Goal: Check status: Check status

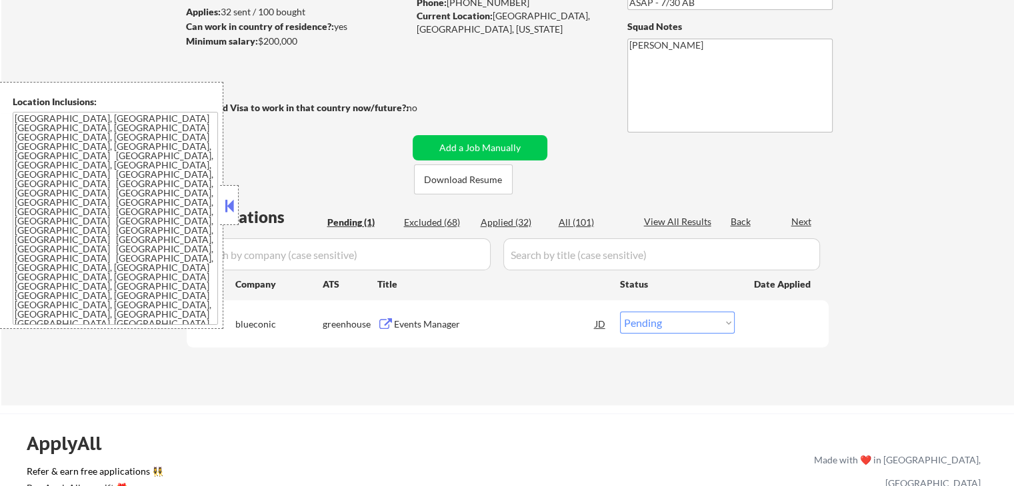
scroll to position [200, 0]
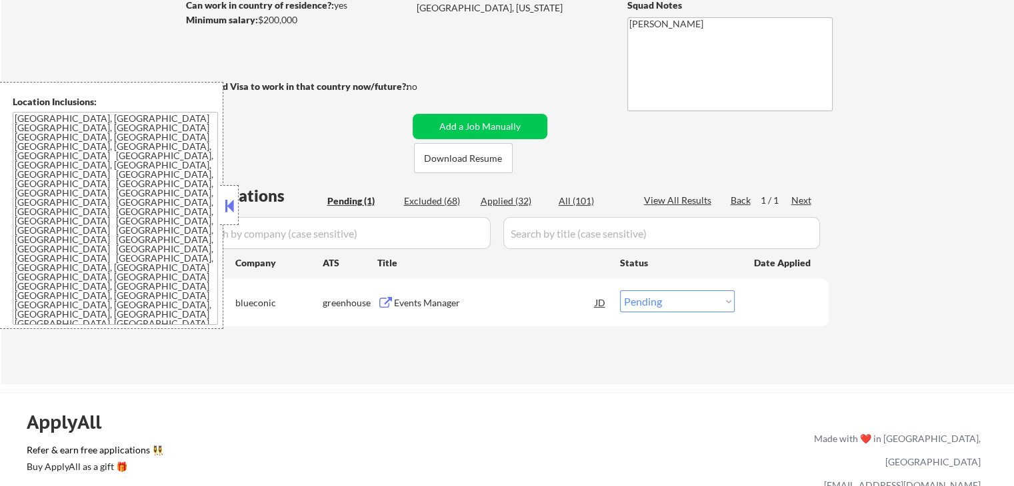
click at [388, 302] on button at bounding box center [385, 303] width 17 height 13
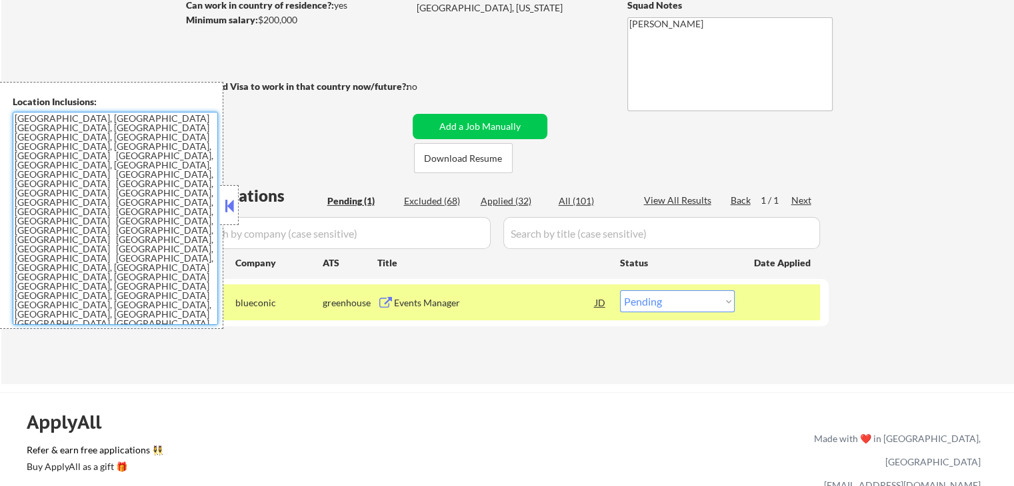
drag, startPoint x: 67, startPoint y: 267, endPoint x: 93, endPoint y: 267, distance: 26.7
click at [93, 267] on textarea "[GEOGRAPHIC_DATA], [GEOGRAPHIC_DATA] [GEOGRAPHIC_DATA], [GEOGRAPHIC_DATA] [GEOG…" at bounding box center [115, 218] width 205 height 213
click at [118, 275] on textarea "[GEOGRAPHIC_DATA], [GEOGRAPHIC_DATA] [GEOGRAPHIC_DATA], [GEOGRAPHIC_DATA] [GEOG…" at bounding box center [115, 218] width 205 height 213
drag, startPoint x: 101, startPoint y: 271, endPoint x: 64, endPoint y: 269, distance: 37.4
click at [64, 269] on textarea "[GEOGRAPHIC_DATA], [GEOGRAPHIC_DATA] [GEOGRAPHIC_DATA], [GEOGRAPHIC_DATA] [GEOG…" at bounding box center [115, 218] width 205 height 213
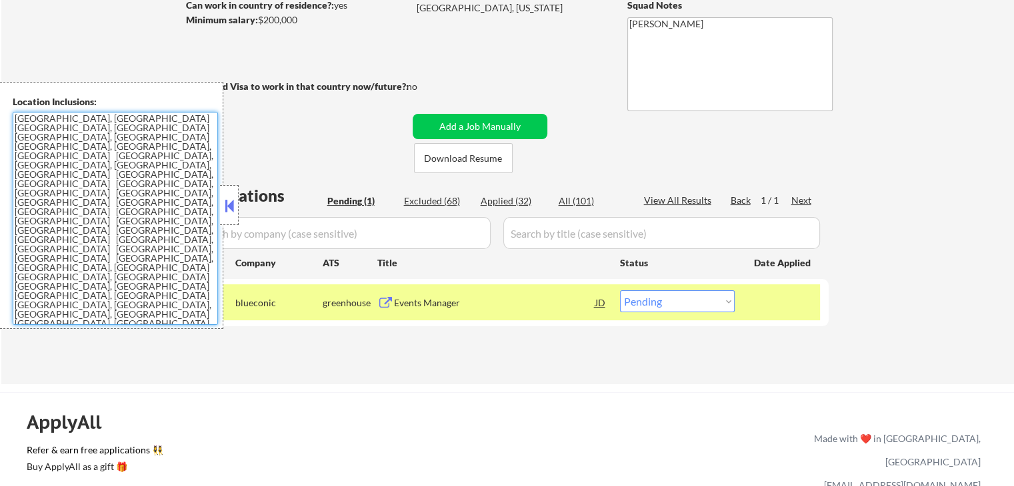
click at [672, 307] on select "Choose an option... Pending Applied Excluded (Questions) Excluded (Expired) Exc…" at bounding box center [677, 302] width 115 height 22
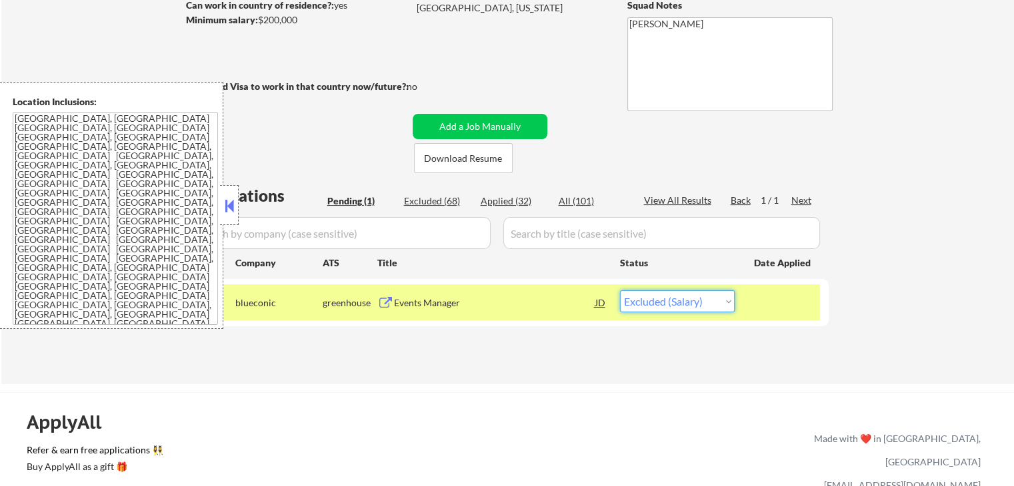
click at [620, 291] on select "Choose an option... Pending Applied Excluded (Questions) Excluded (Expired) Exc…" at bounding box center [677, 302] width 115 height 22
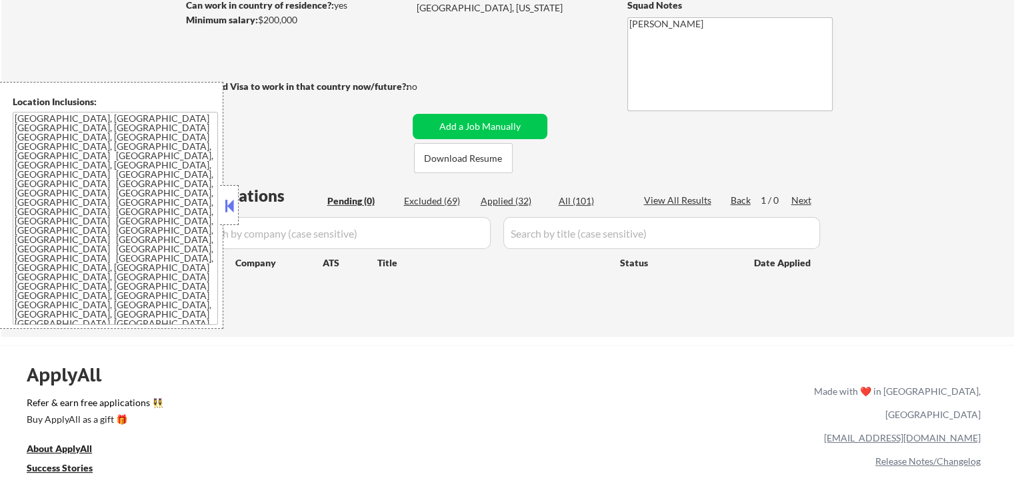
click at [496, 201] on div "Applied (32)" at bounding box center [513, 201] width 67 height 13
select select ""applied""
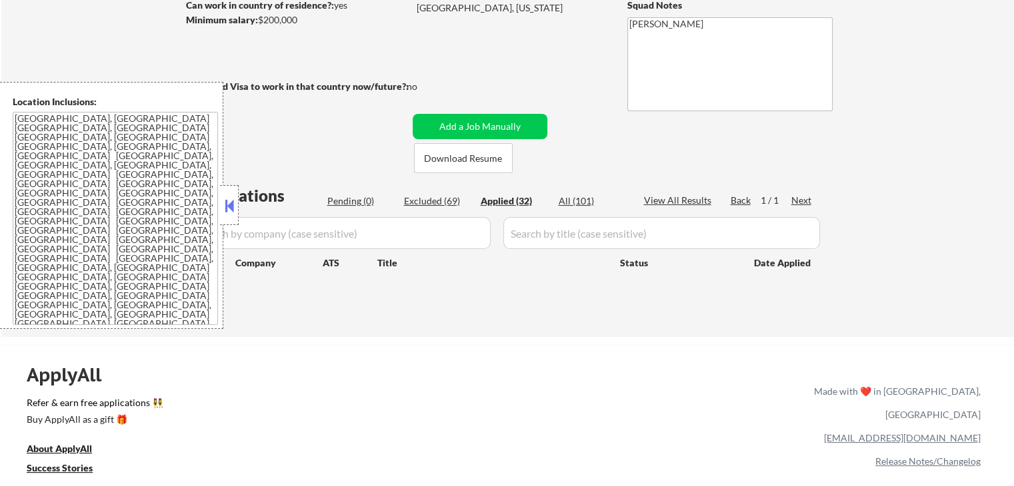
select select ""applied""
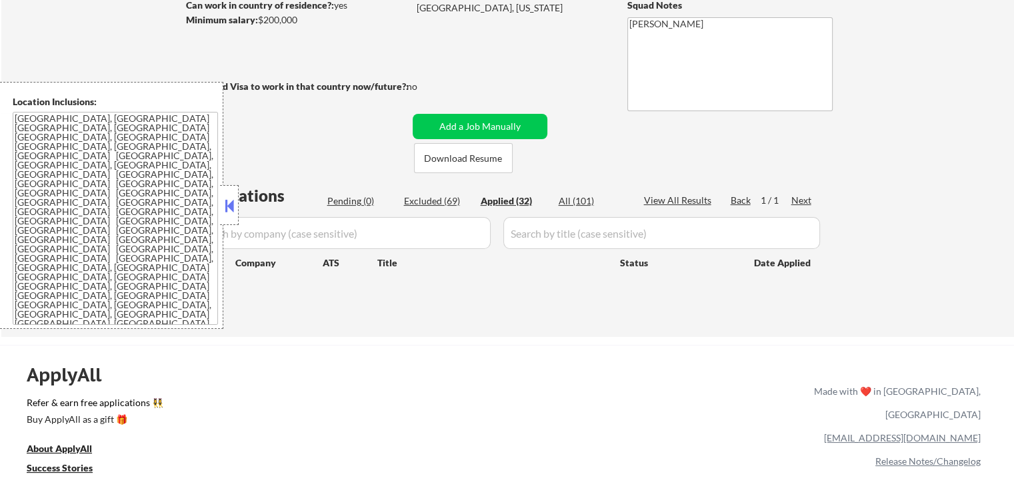
select select ""applied""
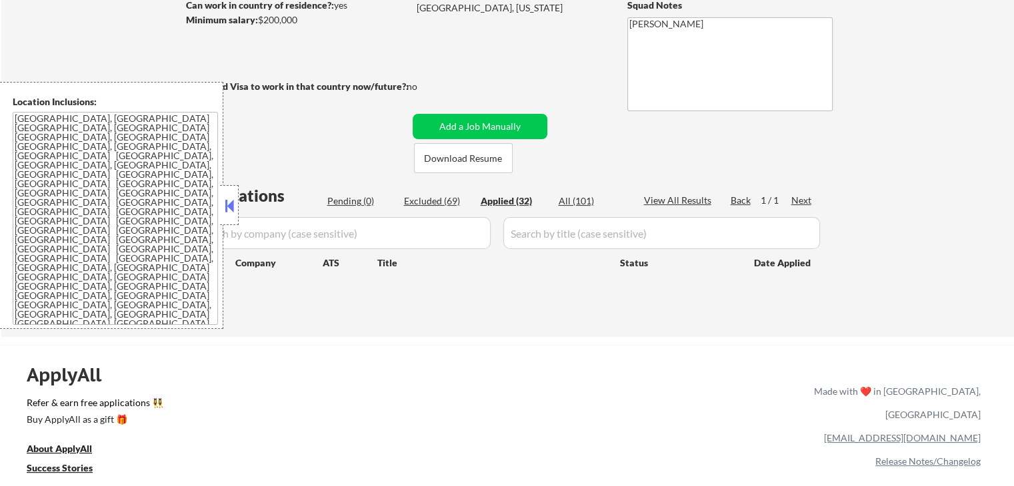
select select ""applied""
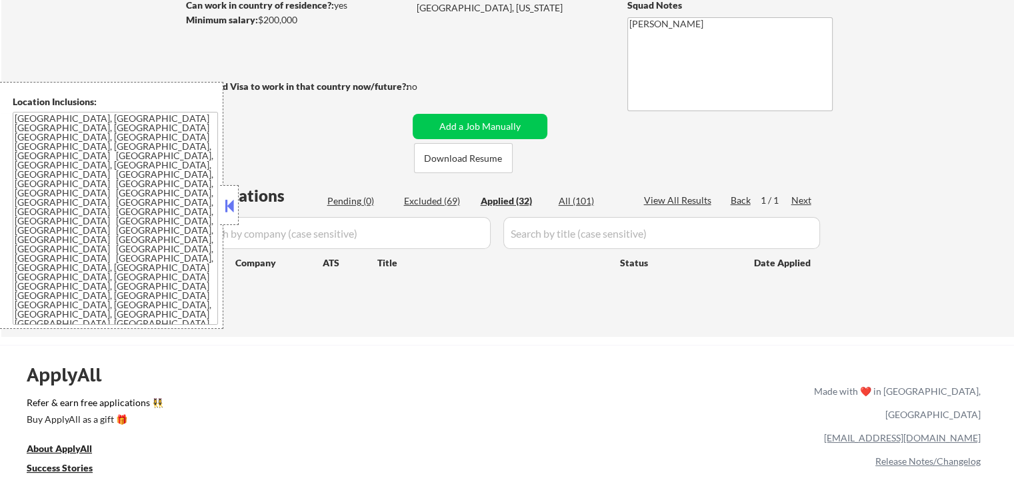
select select ""applied""
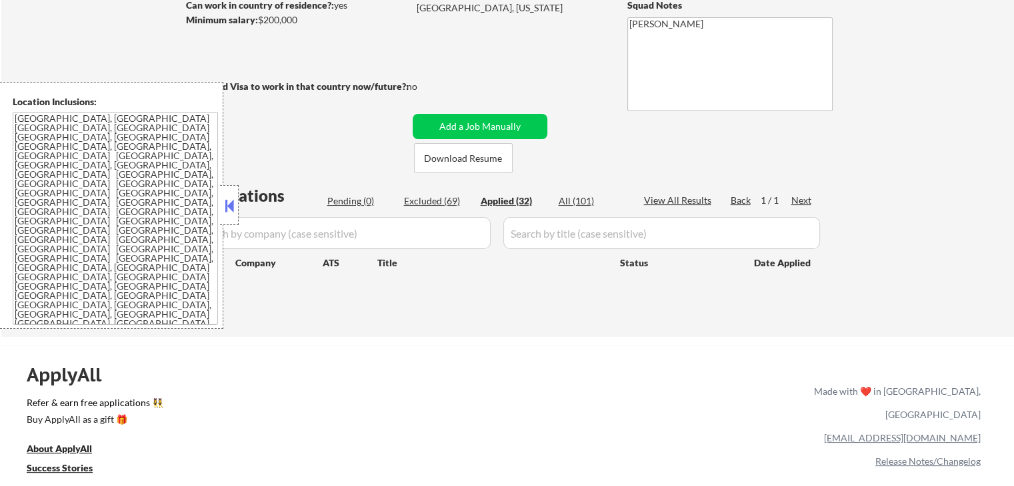
select select ""applied""
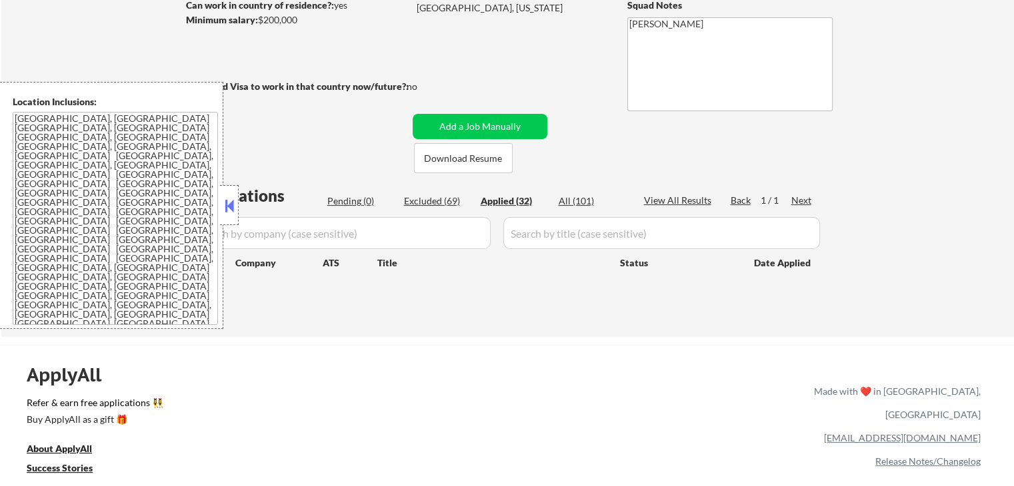
select select ""applied""
